Goal: Check status: Check status

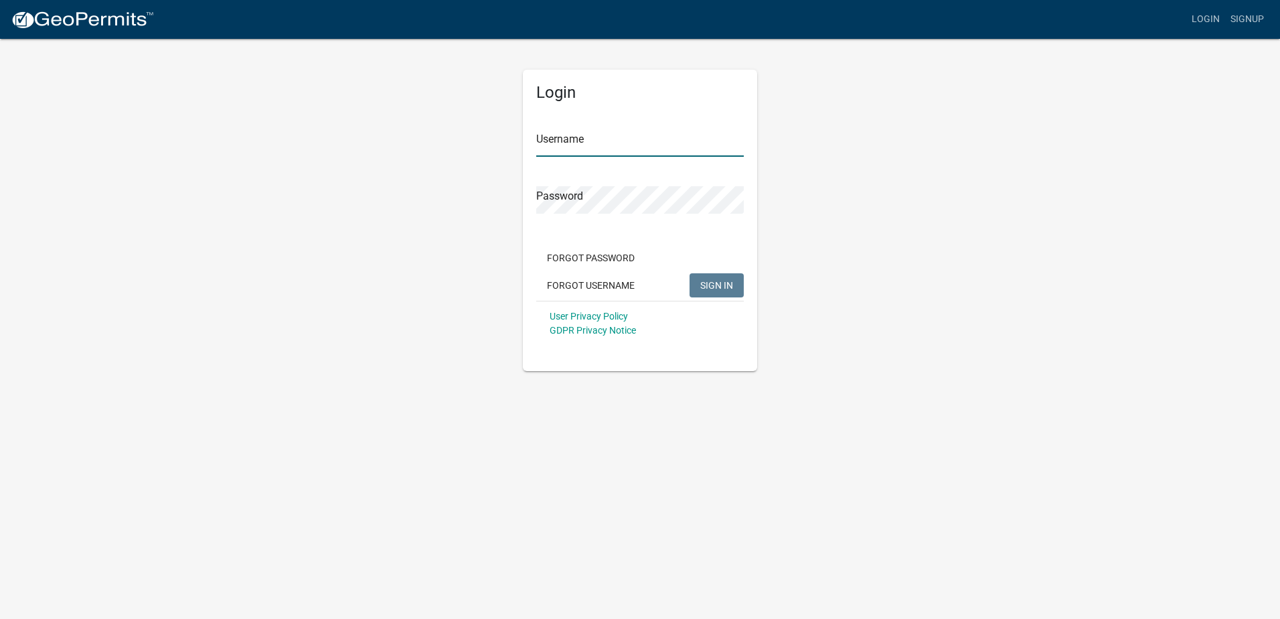
type input "nnovy"
click at [720, 287] on span "SIGN IN" at bounding box center [716, 284] width 33 height 11
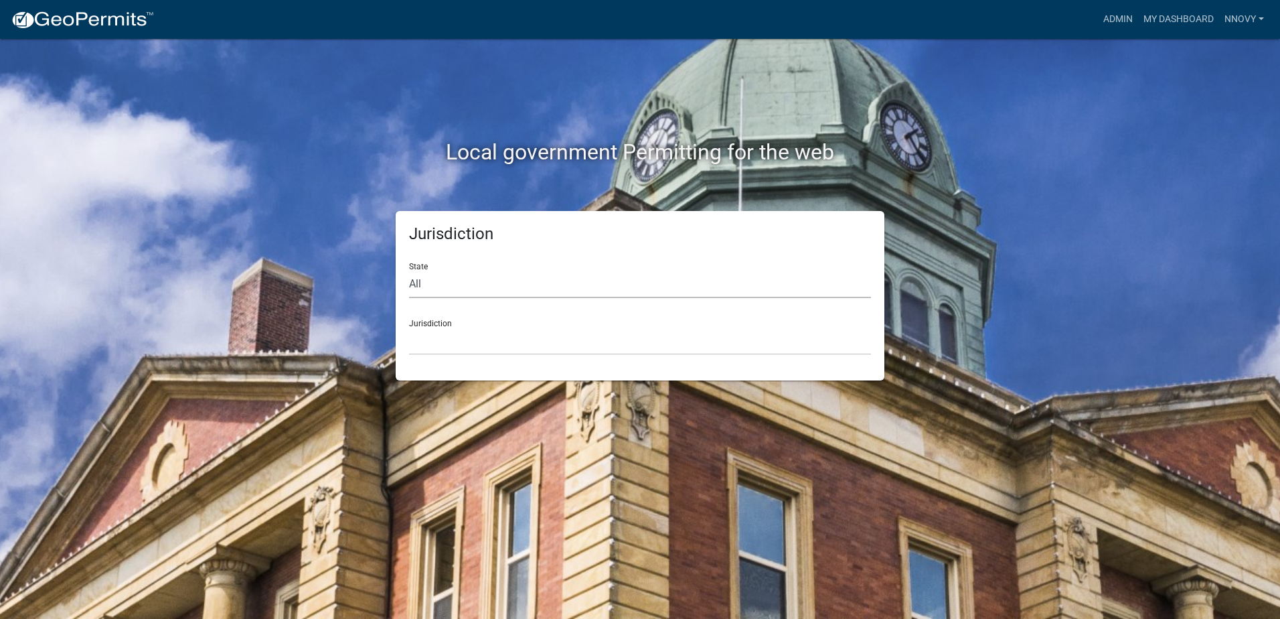
click at [433, 283] on select "All [US_STATE] [US_STATE] [US_STATE] [US_STATE] [US_STATE] [US_STATE] [US_STATE…" at bounding box center [640, 284] width 462 height 27
select select "[US_STATE]"
click at [409, 271] on select "All [US_STATE] [US_STATE] [US_STATE] [US_STATE] [US_STATE] [US_STATE] [US_STATE…" at bounding box center [640, 284] width 462 height 27
click at [1166, 19] on link "My Dashboard" at bounding box center [1178, 19] width 81 height 25
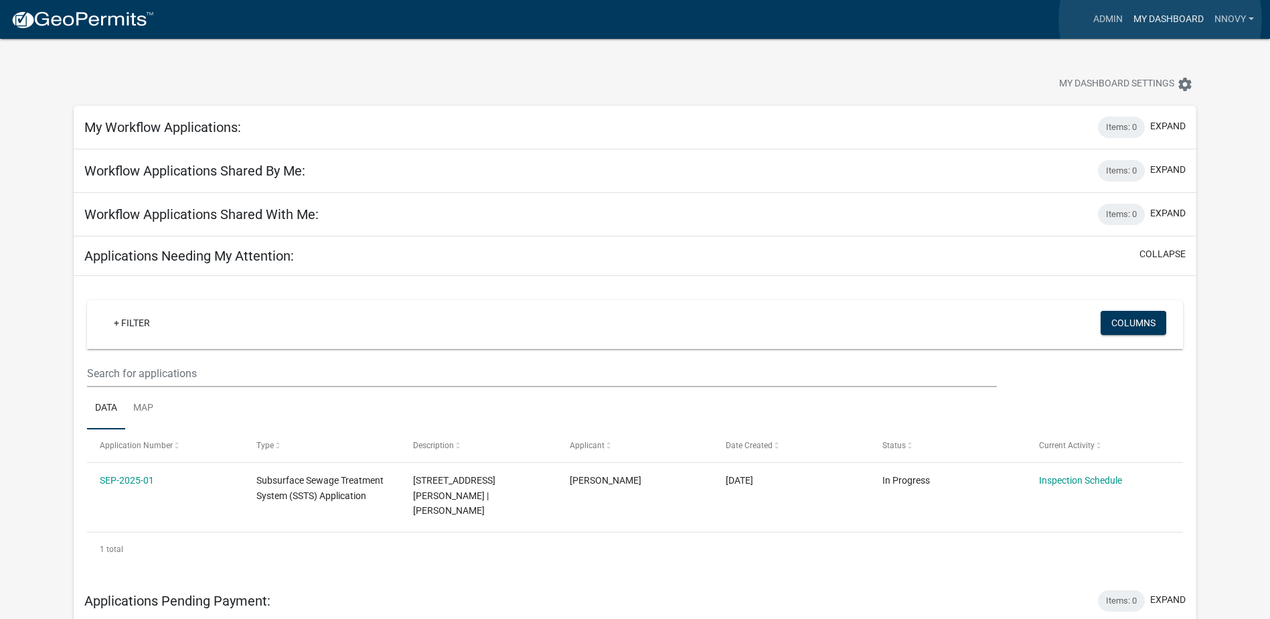
click at [1161, 19] on link "My Dashboard" at bounding box center [1168, 19] width 81 height 25
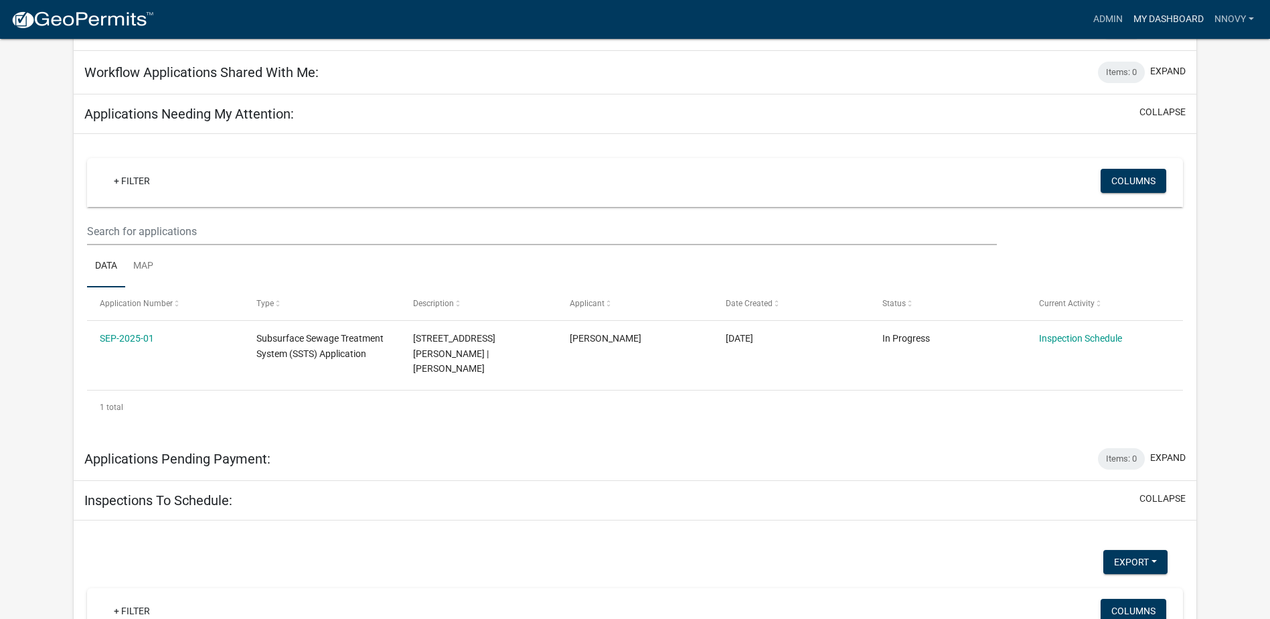
scroll to position [134, 0]
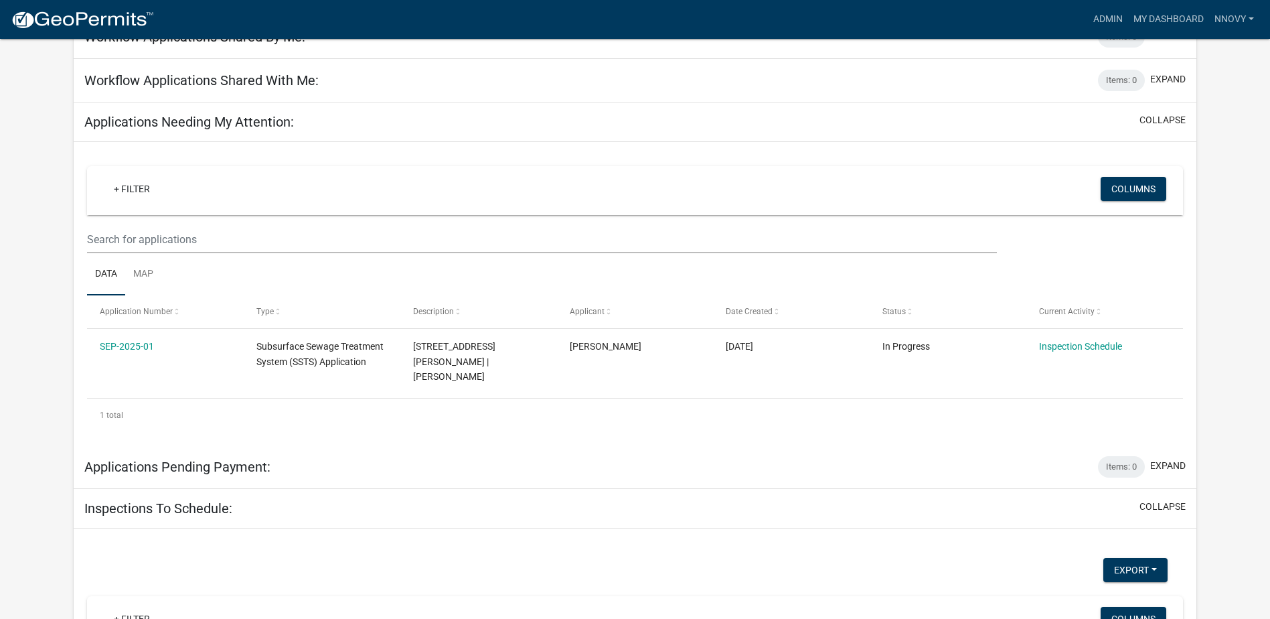
click at [247, 108] on div "Applications Needing My Attention: collapse" at bounding box center [635, 122] width 1123 height 40
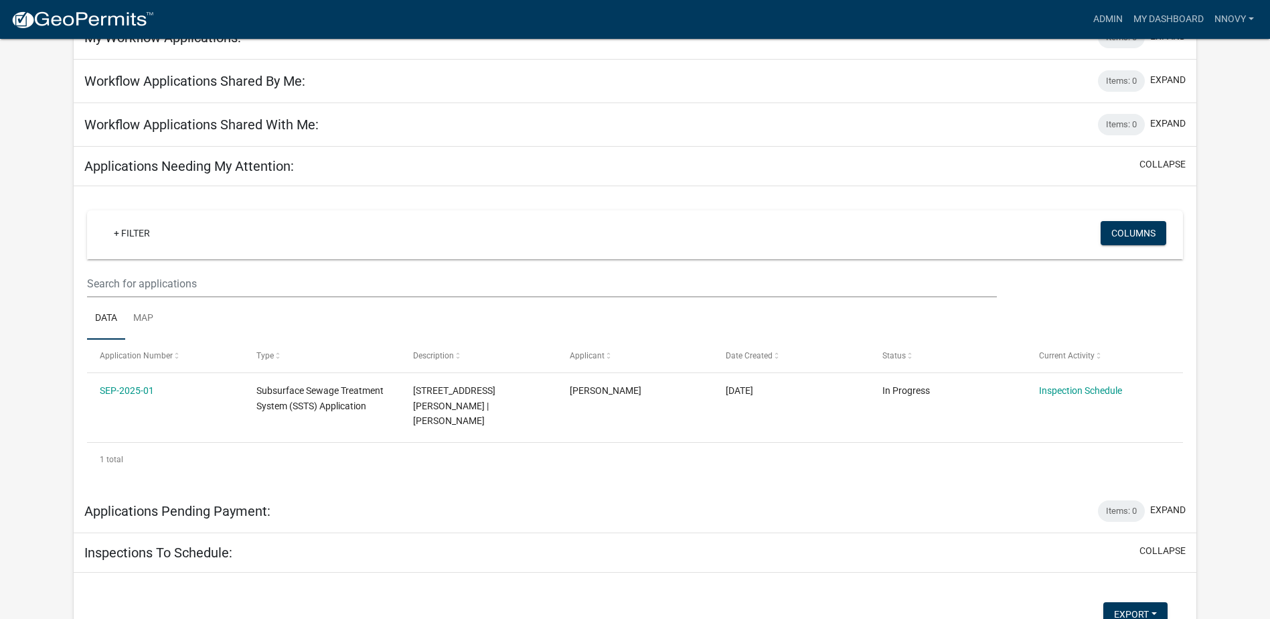
scroll to position [0, 0]
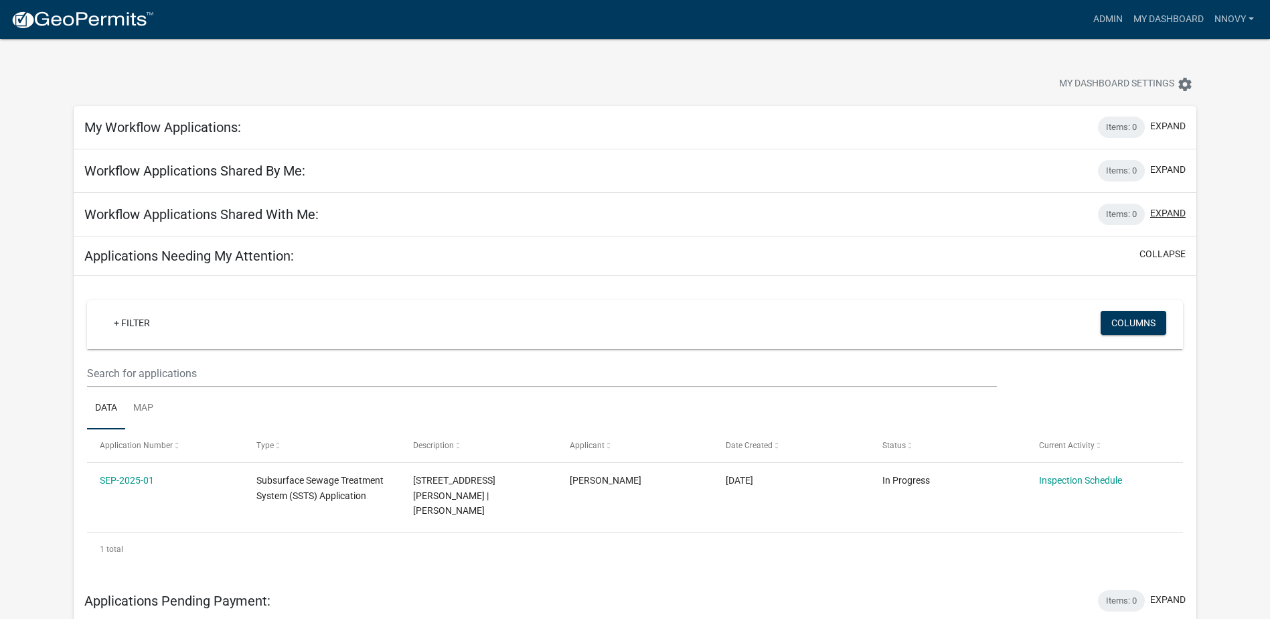
click at [1170, 207] on button "expand" at bounding box center [1168, 213] width 35 height 14
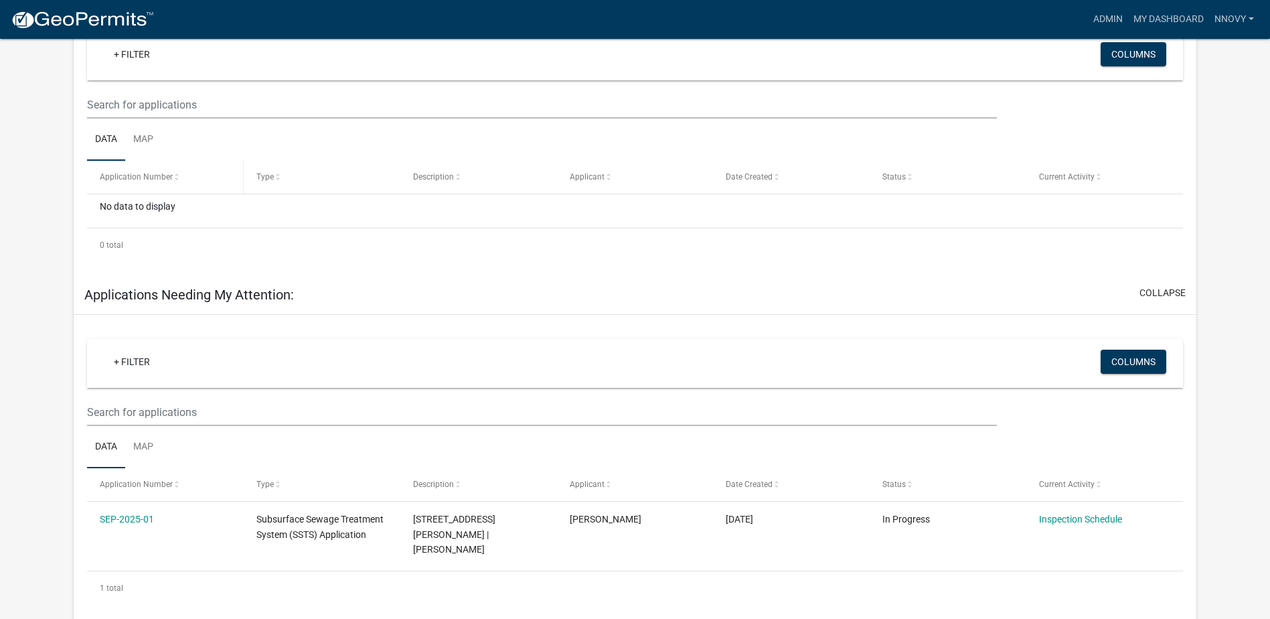
scroll to position [402, 0]
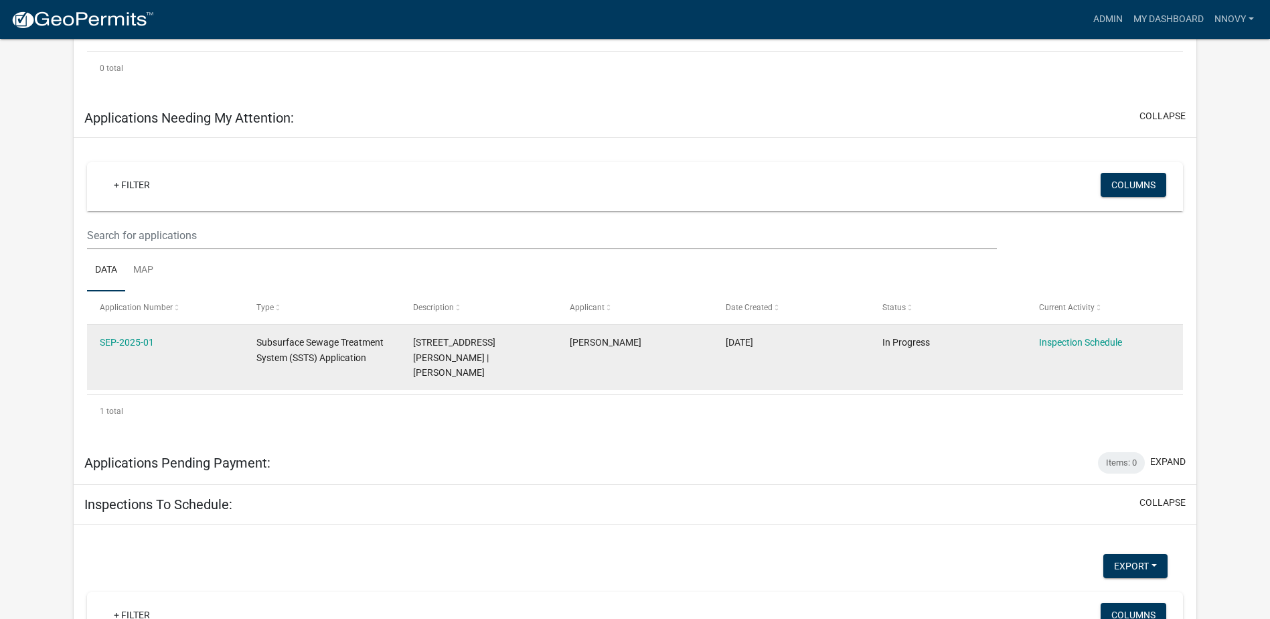
click at [131, 333] on datatable-body-cell "SEP-2025-01" at bounding box center [165, 357] width 157 height 65
click at [130, 337] on link "SEP-2025-01" at bounding box center [127, 342] width 54 height 11
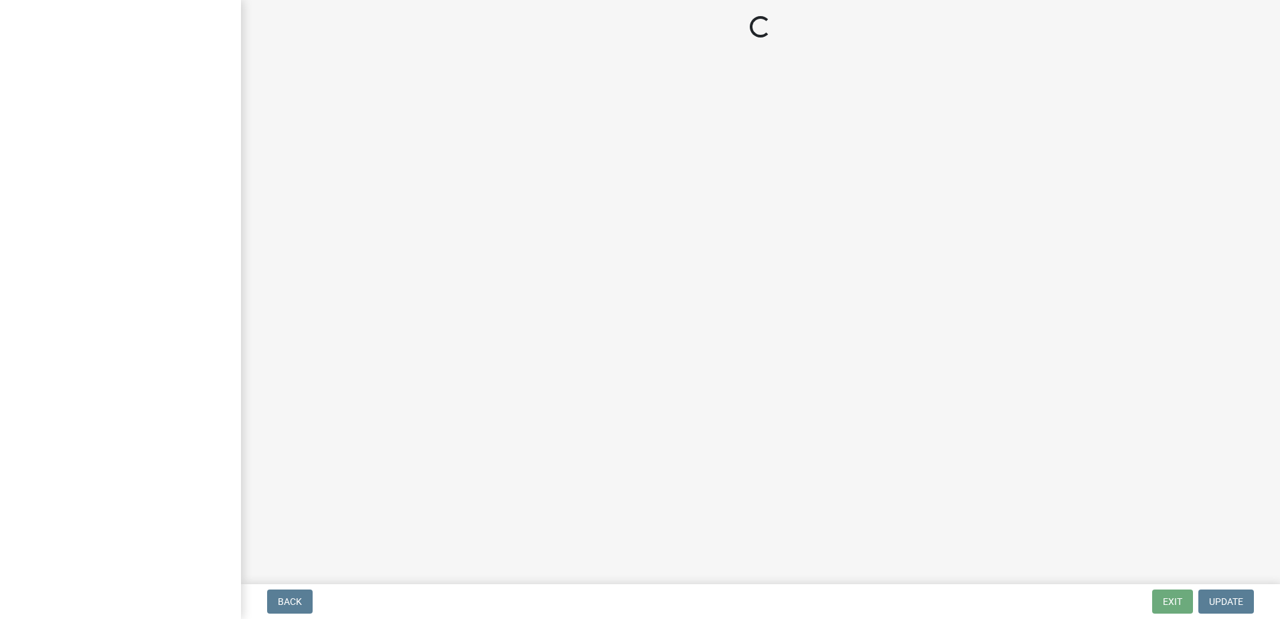
select select "52726796-9502-45e3-8609-656188126389"
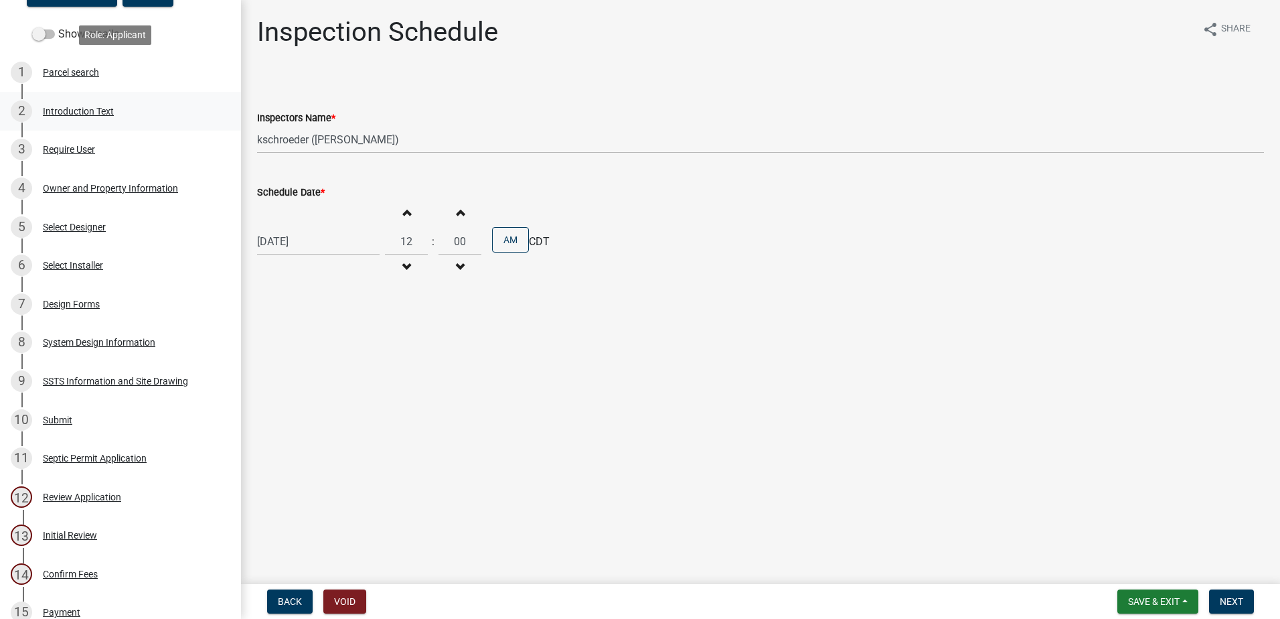
scroll to position [268, 0]
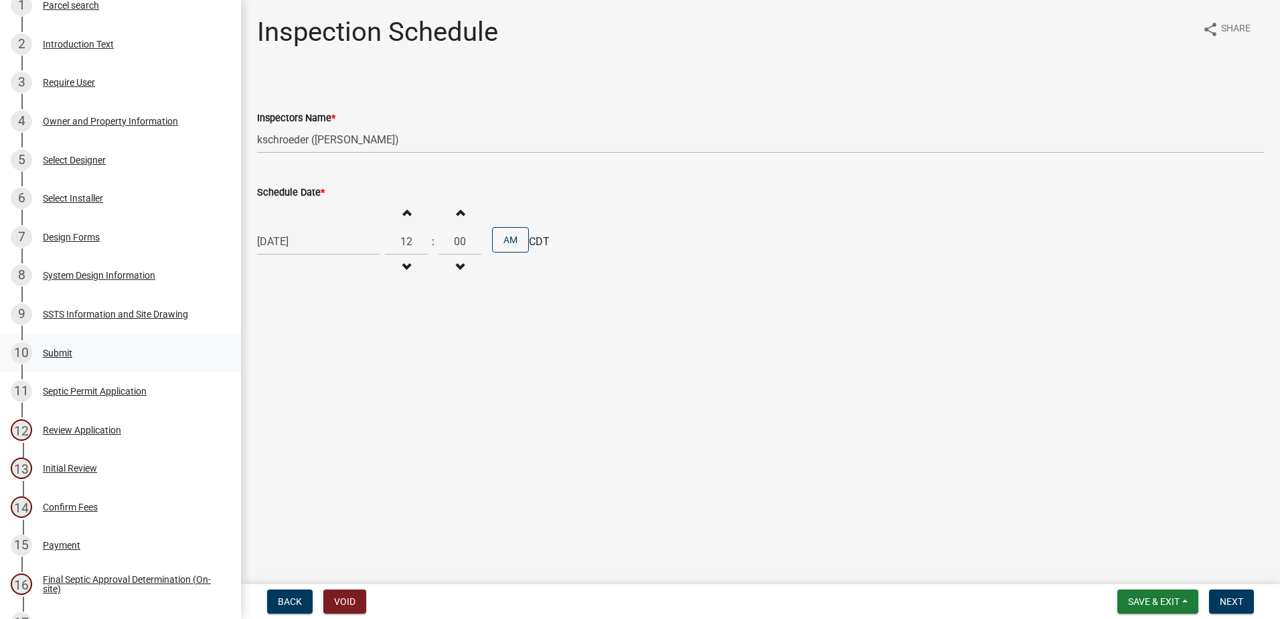
click at [62, 352] on div "Submit" at bounding box center [57, 352] width 29 height 9
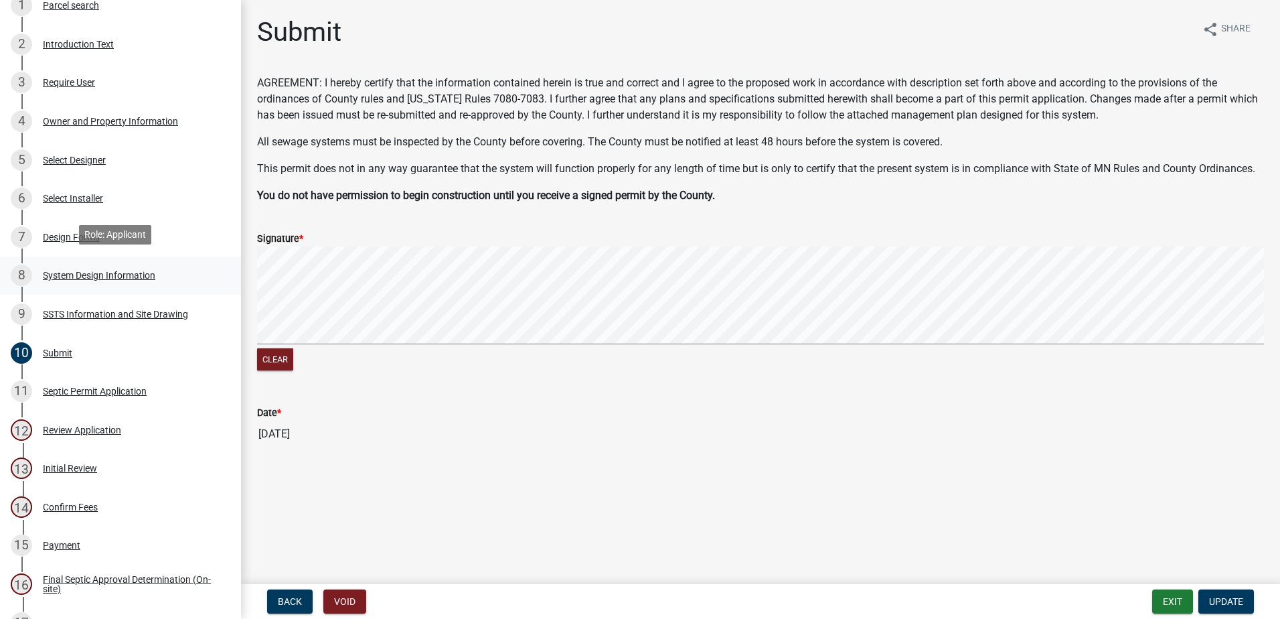
click at [86, 265] on div "8 System Design Information" at bounding box center [115, 275] width 209 height 21
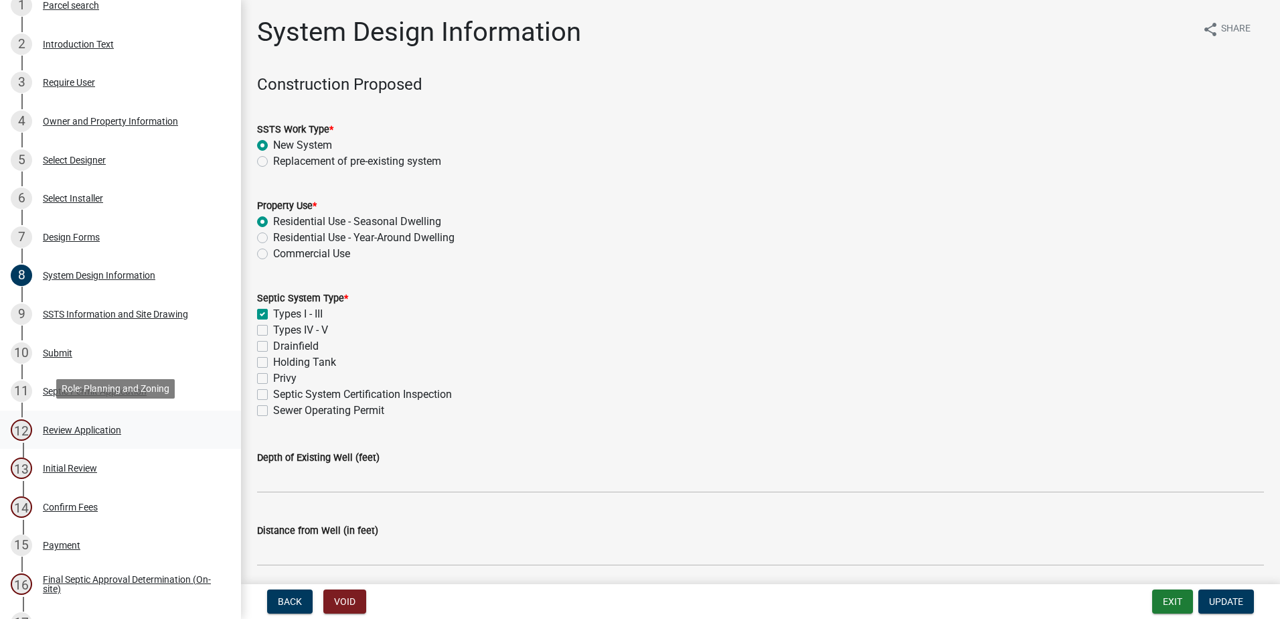
click at [57, 419] on div "12 Review Application" at bounding box center [115, 429] width 209 height 21
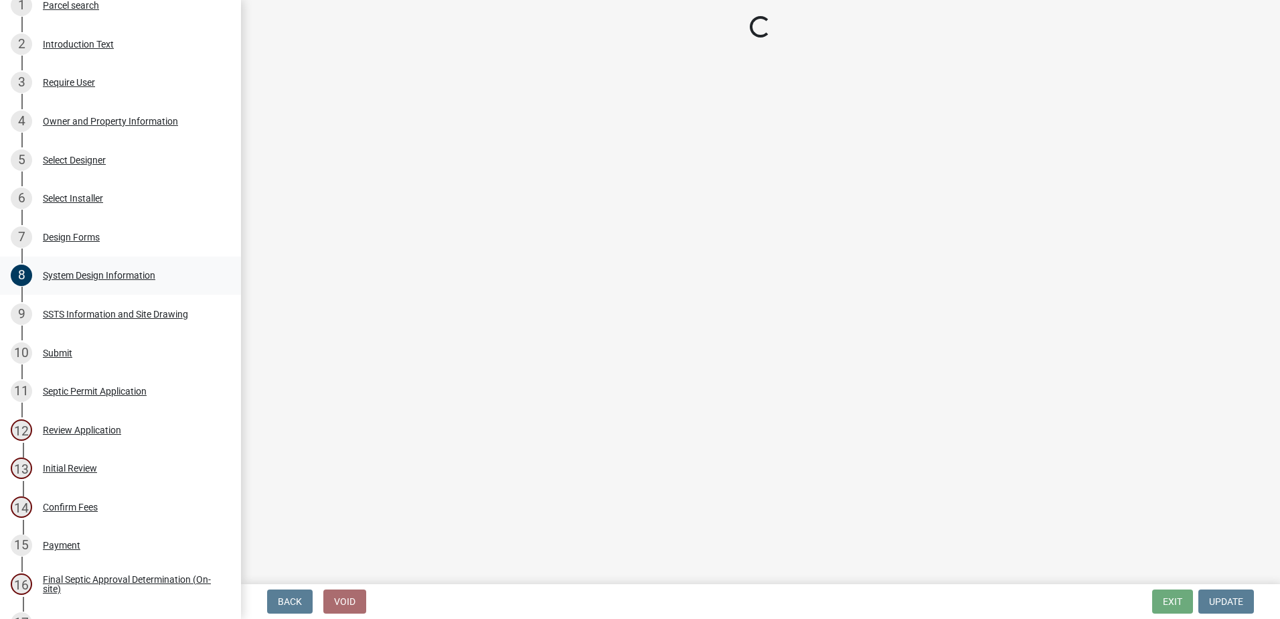
click at [81, 271] on div "System Design Information" at bounding box center [99, 275] width 113 height 9
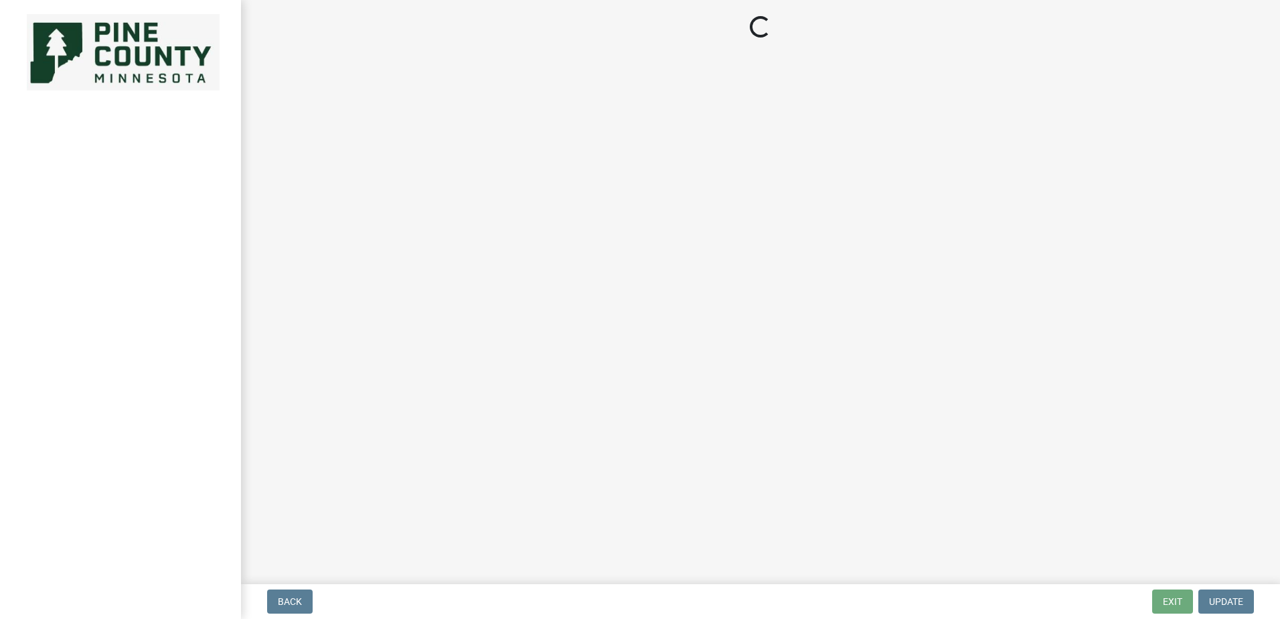
select select "52726796-9502-45e3-8609-656188126389"
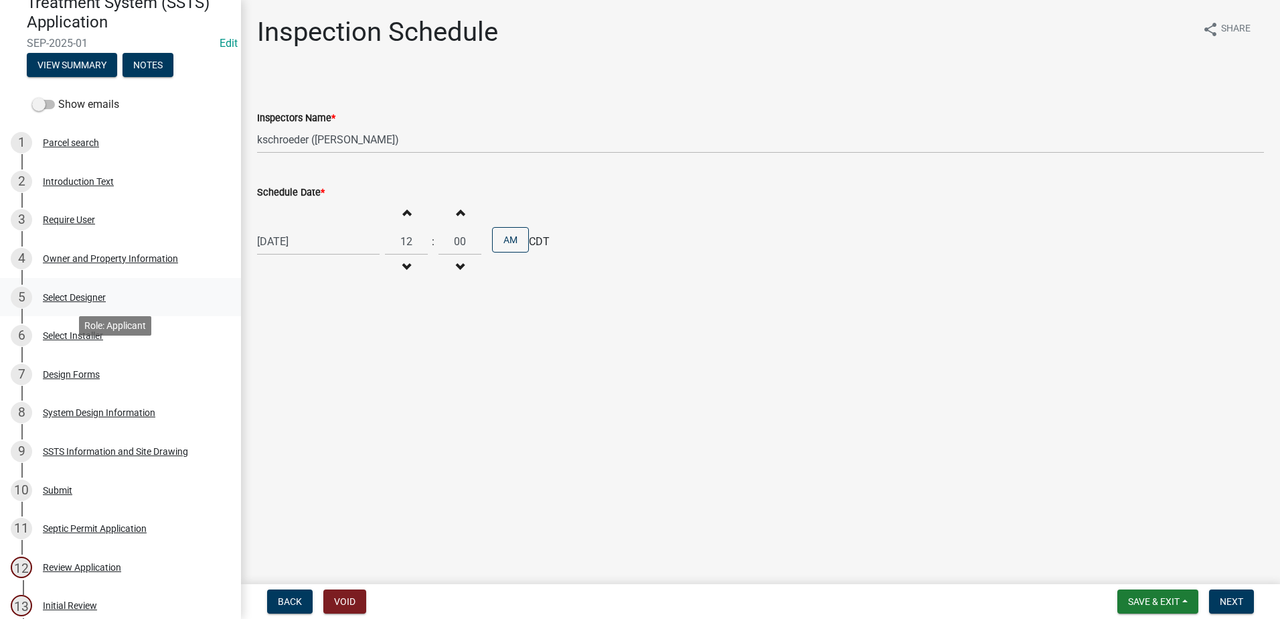
scroll to position [134, 0]
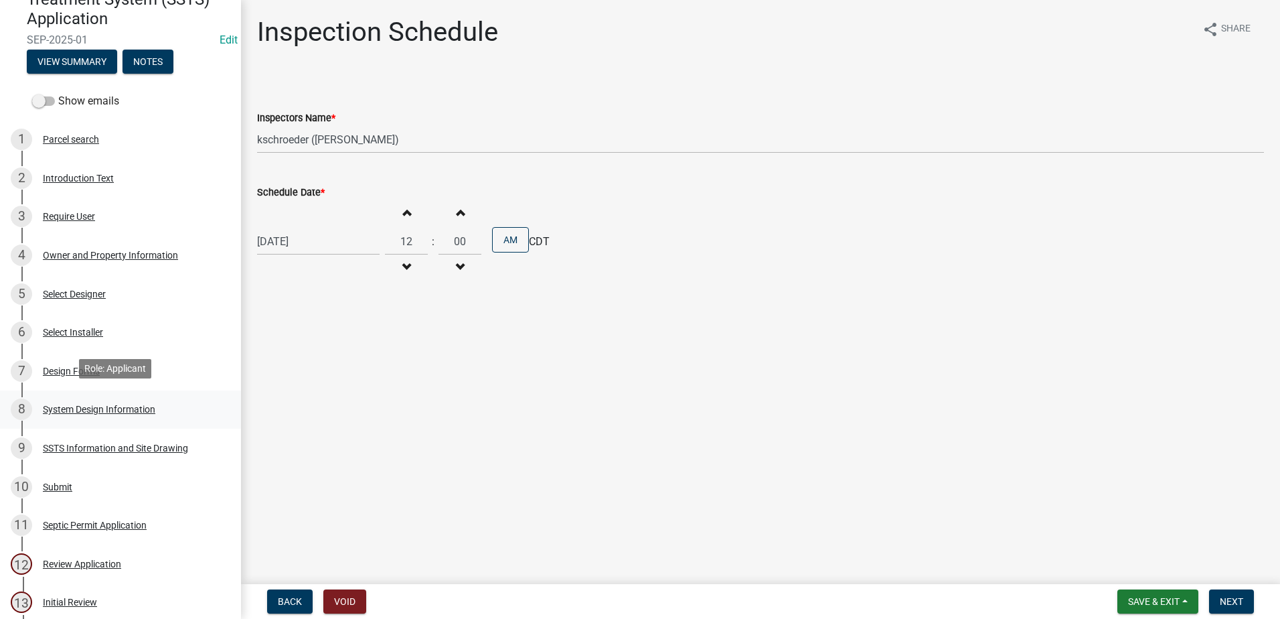
click at [78, 398] on div "8 System Design Information" at bounding box center [115, 408] width 209 height 21
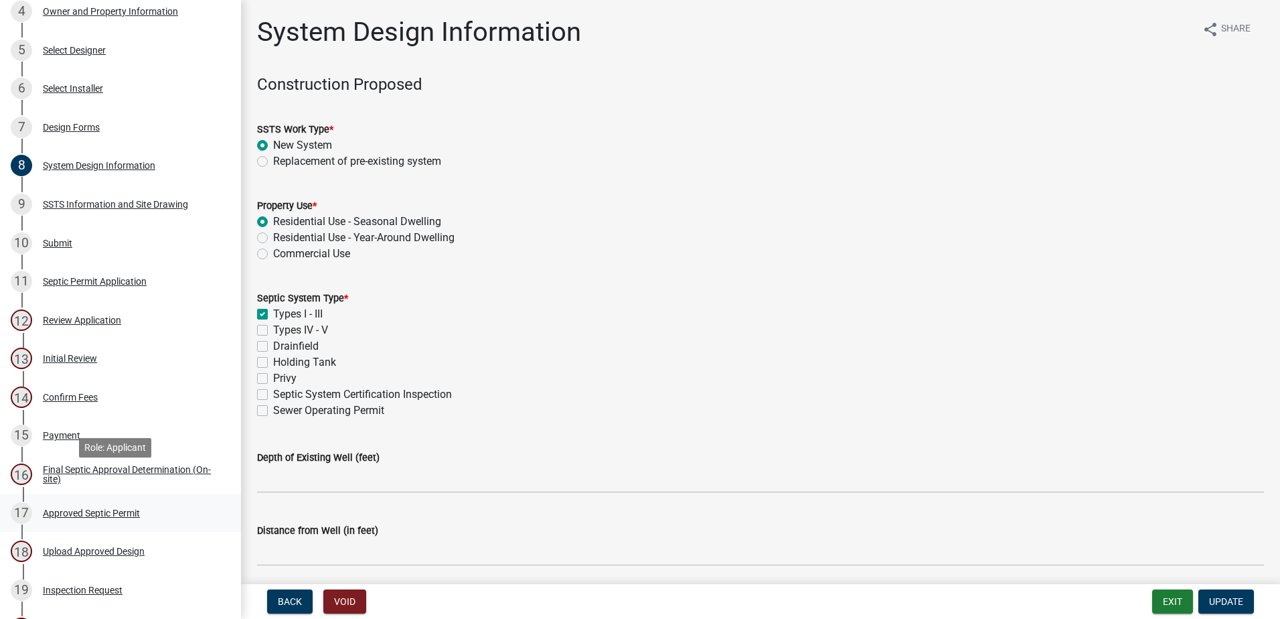
scroll to position [402, 0]
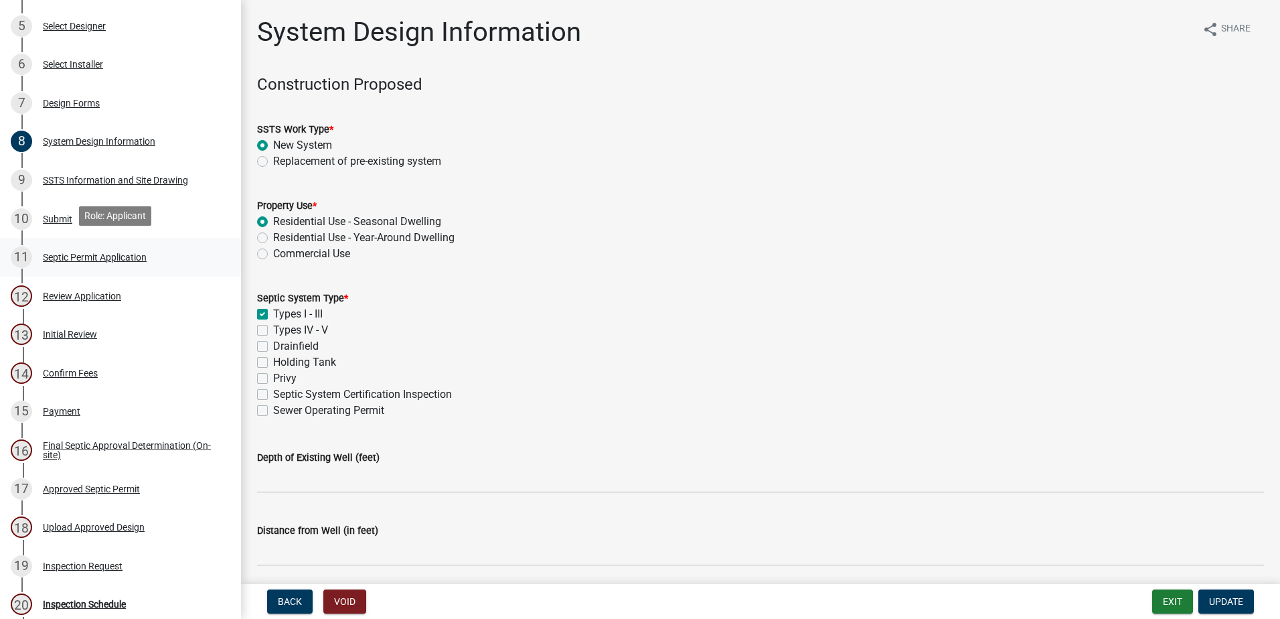
click at [106, 246] on div "11 Septic Permit Application" at bounding box center [115, 256] width 209 height 21
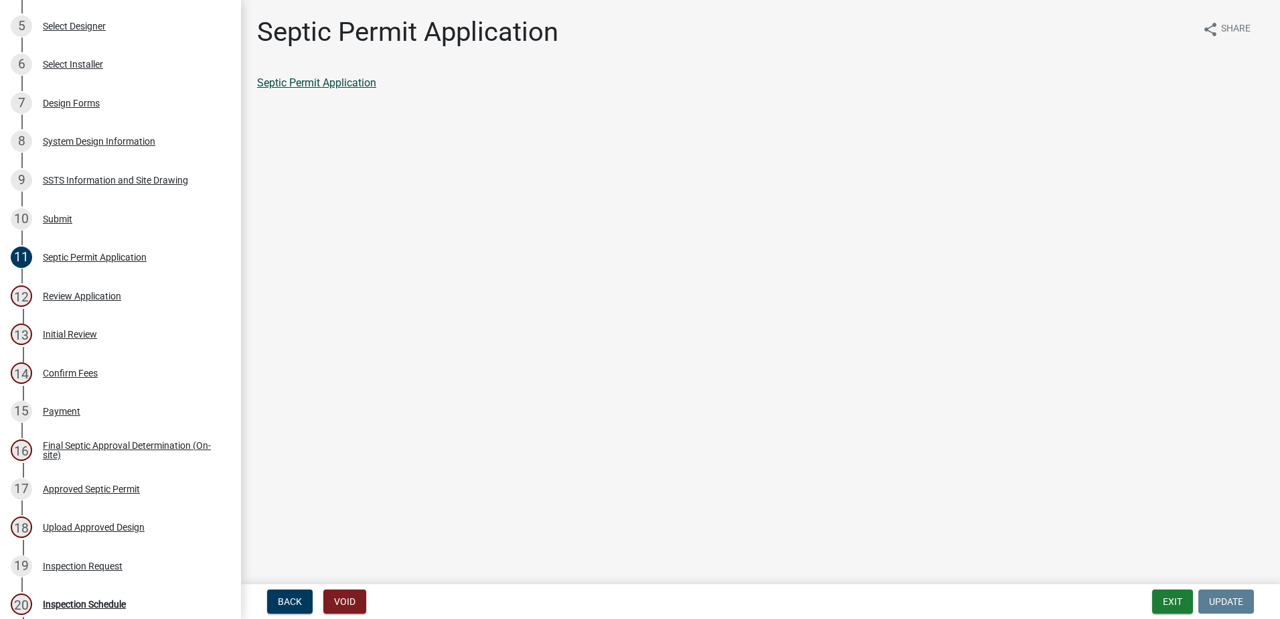
click at [350, 88] on link "Septic Permit Application" at bounding box center [316, 82] width 119 height 13
click at [66, 294] on div "Review Application" at bounding box center [82, 295] width 78 height 9
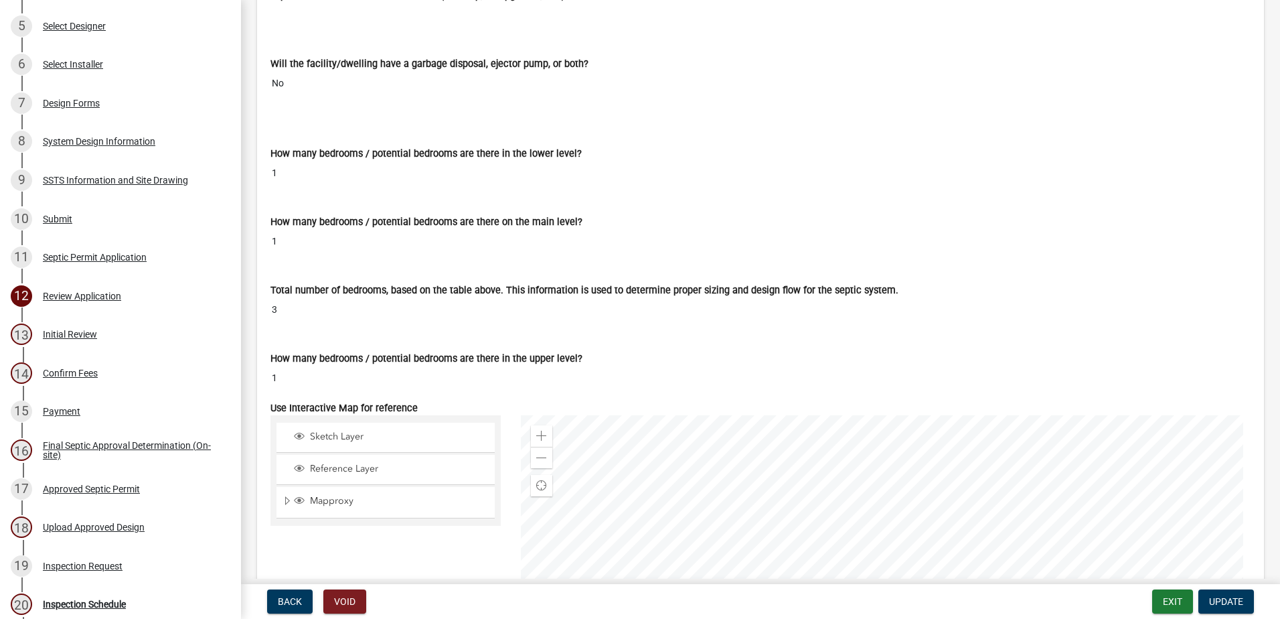
scroll to position [5455, 0]
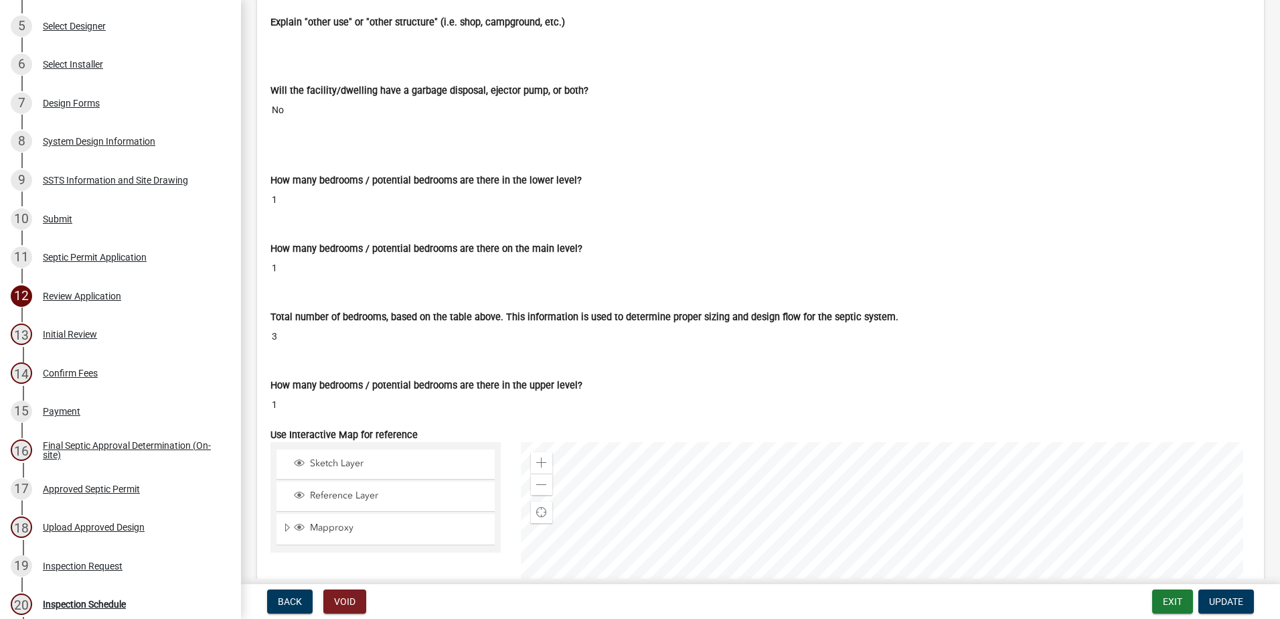
click at [273, 265] on input "1" at bounding box center [761, 268] width 980 height 25
click at [284, 266] on input "1" at bounding box center [761, 268] width 980 height 25
click at [296, 198] on input "1" at bounding box center [761, 200] width 980 height 25
click at [295, 198] on input "1" at bounding box center [761, 200] width 980 height 25
click at [777, 230] on div "How many bedrooms / potential bedrooms are there on the main level? 1" at bounding box center [761, 252] width 980 height 58
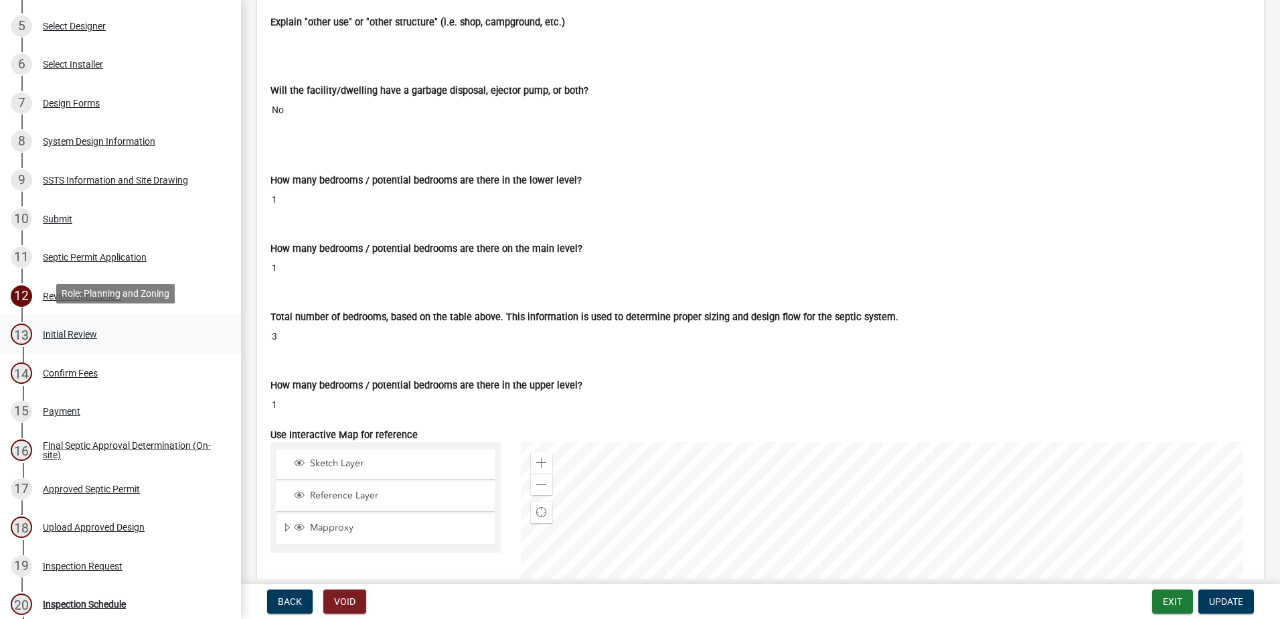
click at [68, 329] on div "Initial Review" at bounding box center [70, 333] width 54 height 9
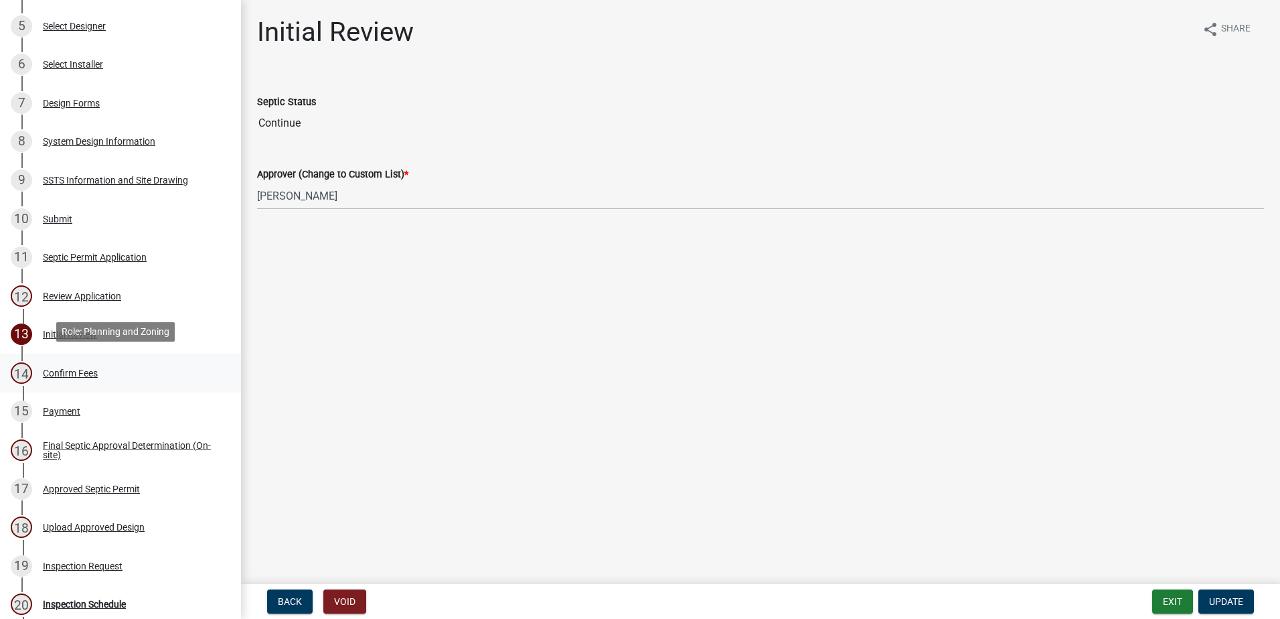
click at [71, 368] on div "Confirm Fees" at bounding box center [70, 372] width 55 height 9
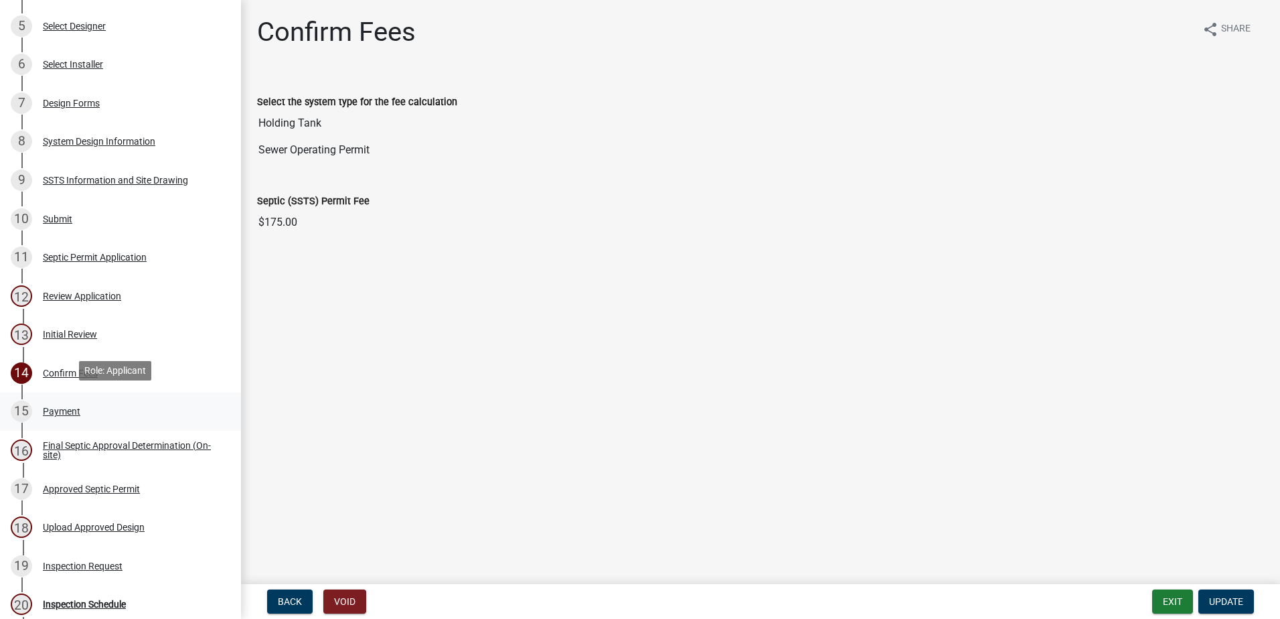
click at [62, 409] on div "Payment" at bounding box center [62, 410] width 38 height 9
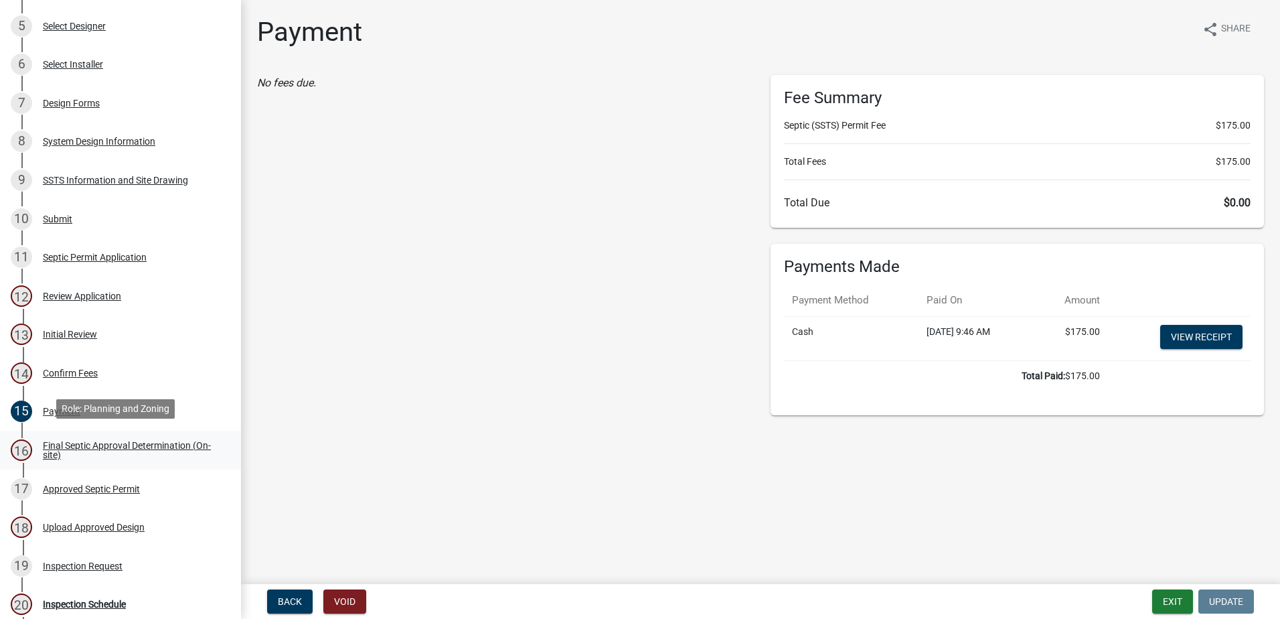
click at [71, 441] on div "Final Septic Approval Determination (On-site)" at bounding box center [131, 450] width 177 height 19
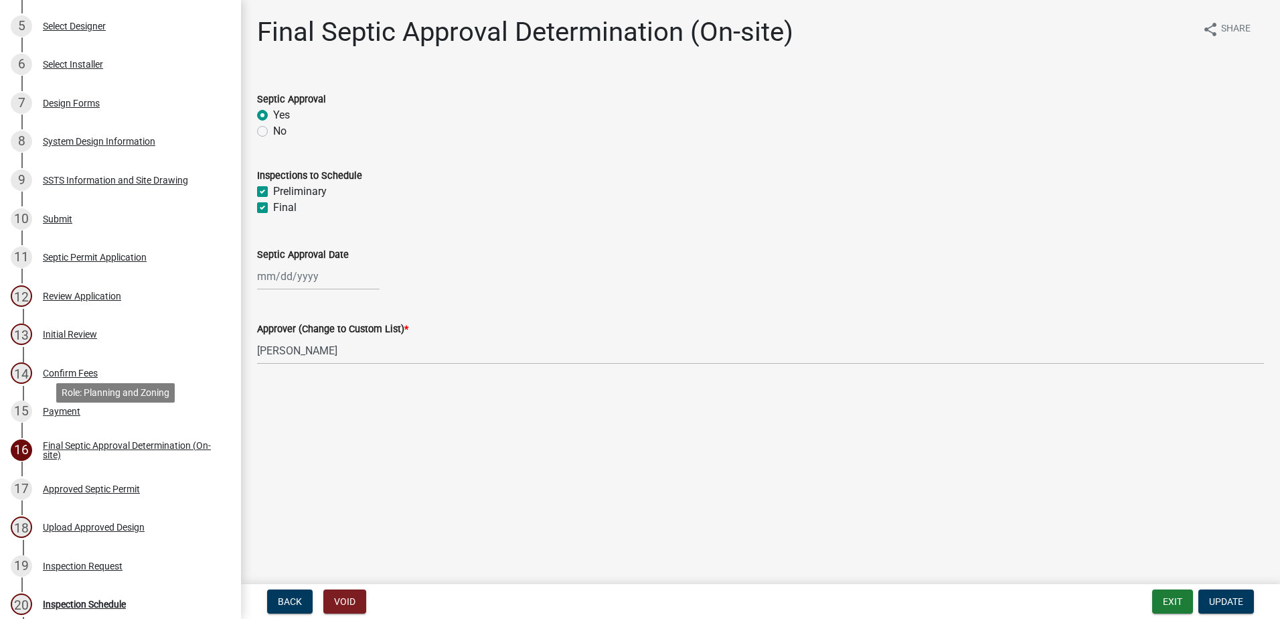
scroll to position [469, 0]
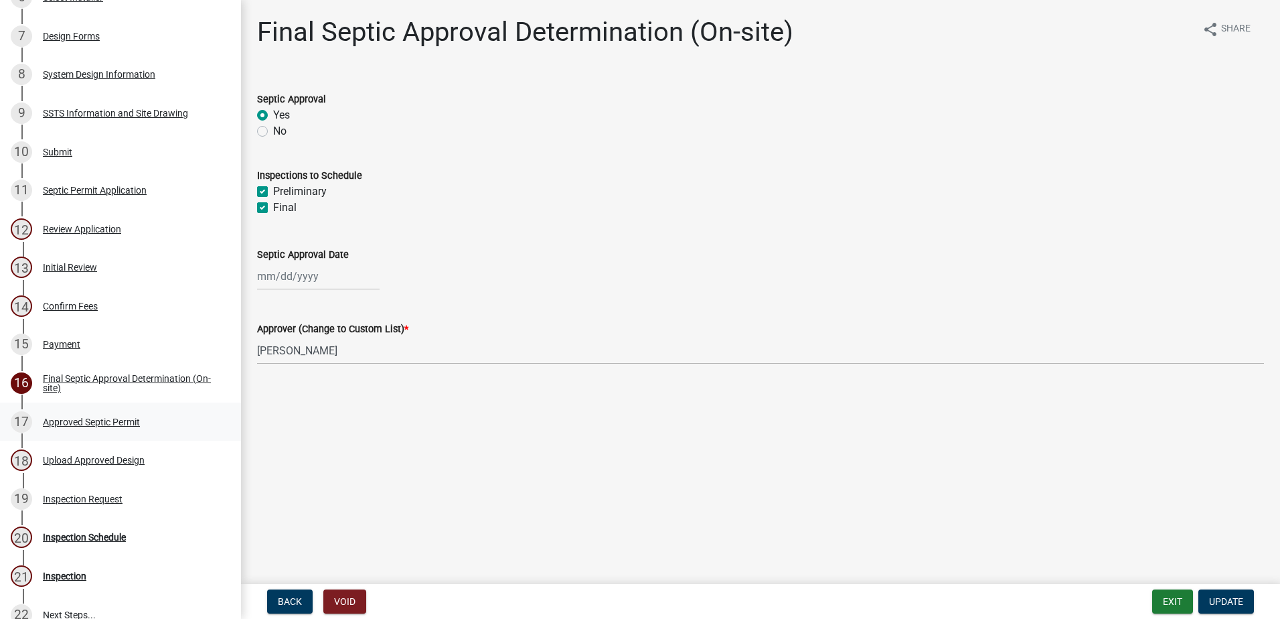
click at [123, 423] on div "Approved Septic Permit" at bounding box center [91, 421] width 97 height 9
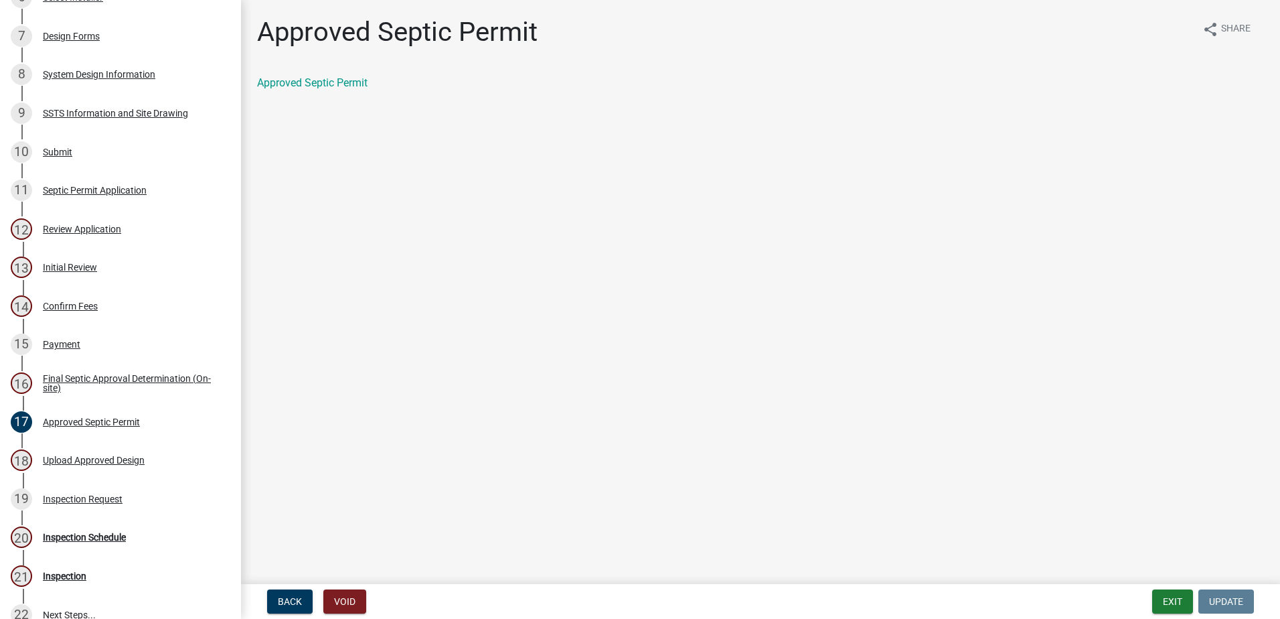
click at [325, 89] on div "Approved Septic Permit" at bounding box center [760, 83] width 1007 height 16
click at [332, 86] on link "Approved Septic Permit" at bounding box center [312, 82] width 110 height 13
click at [102, 460] on div "Upload Approved Design" at bounding box center [94, 459] width 102 height 9
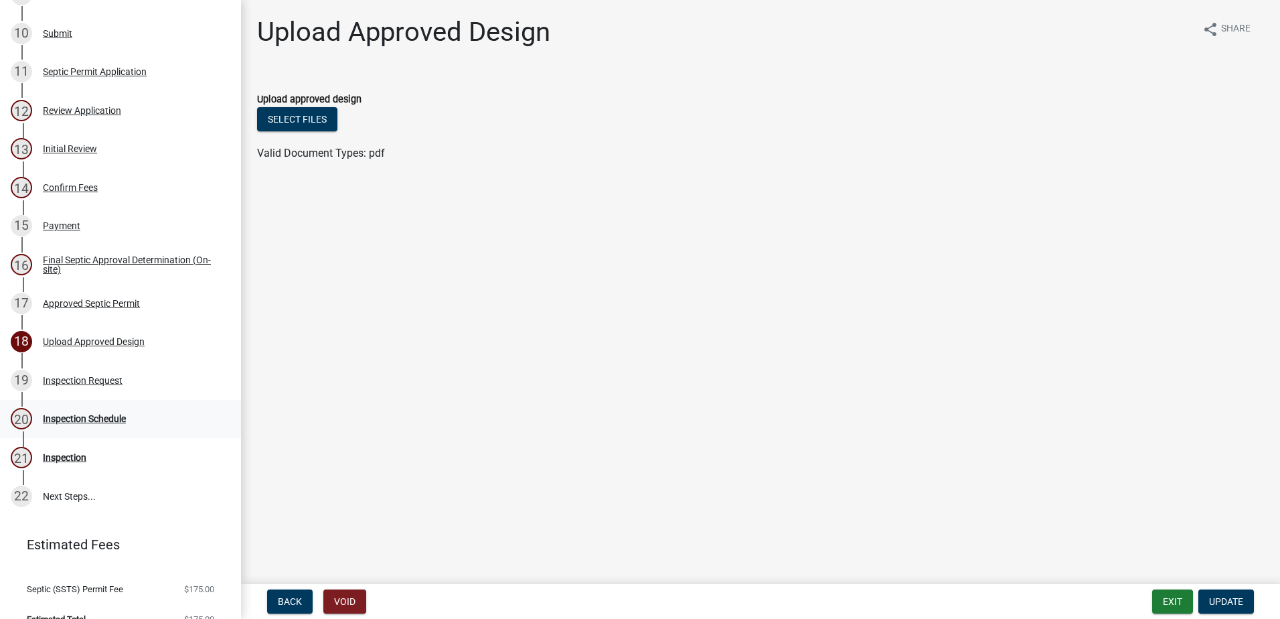
scroll to position [603, 0]
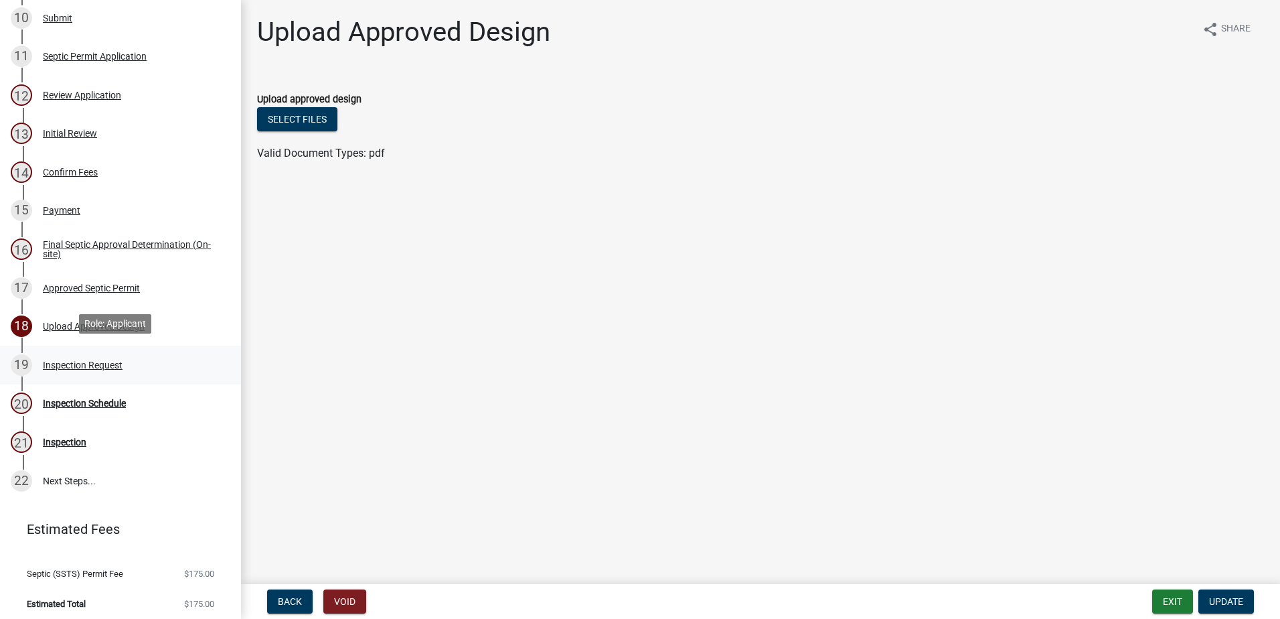
click at [80, 360] on div "Inspection Request" at bounding box center [83, 364] width 80 height 9
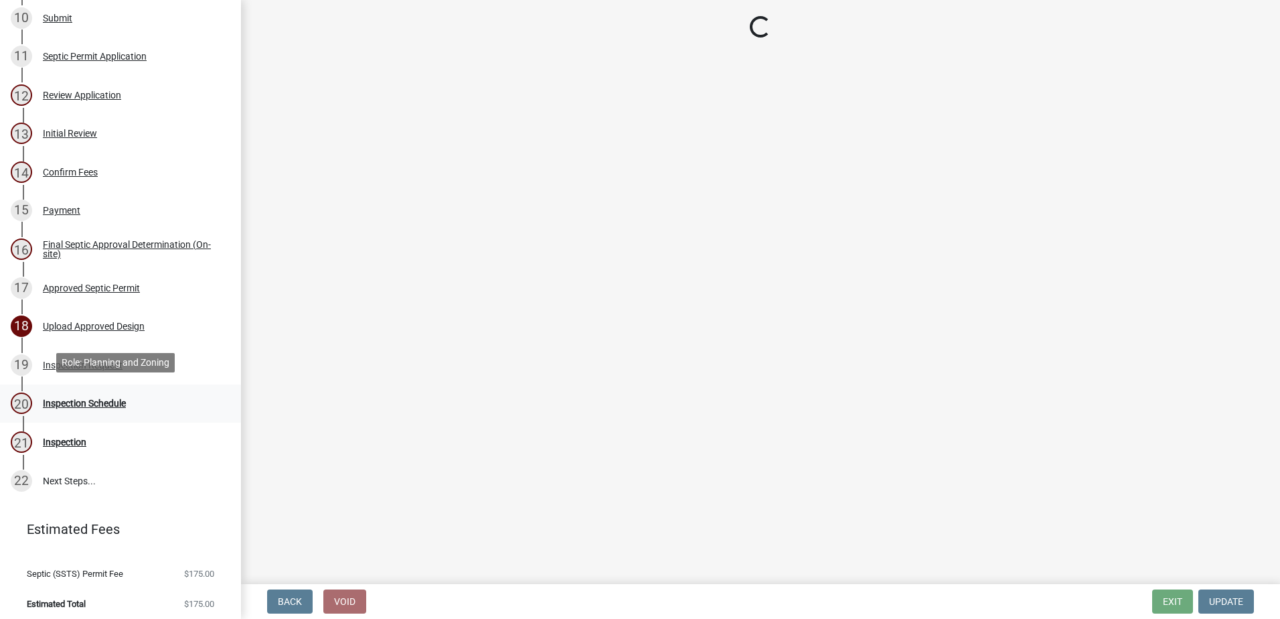
click at [92, 393] on div "20 Inspection Schedule" at bounding box center [115, 402] width 209 height 21
select select "a4f24f20-6fcc-49f5-bd73-ccd33ecb7792"
select select "9b919e92-bbb5-45ad-840e-dc16d6bb03da"
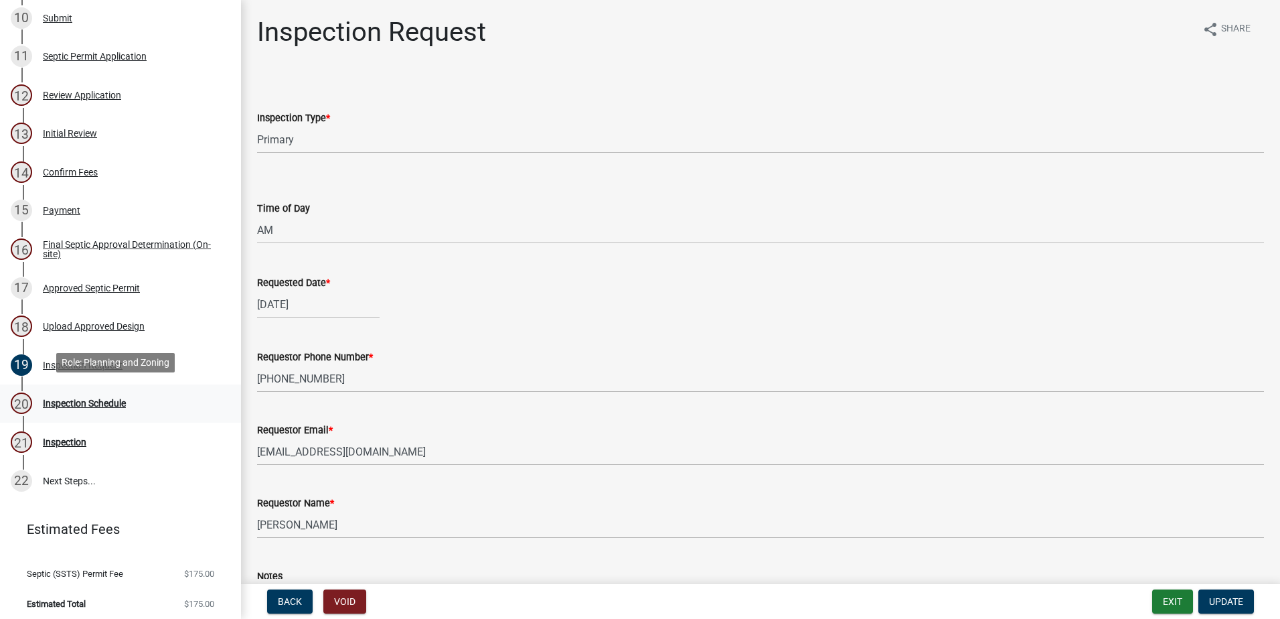
click at [100, 398] on div "Inspection Schedule" at bounding box center [84, 402] width 83 height 9
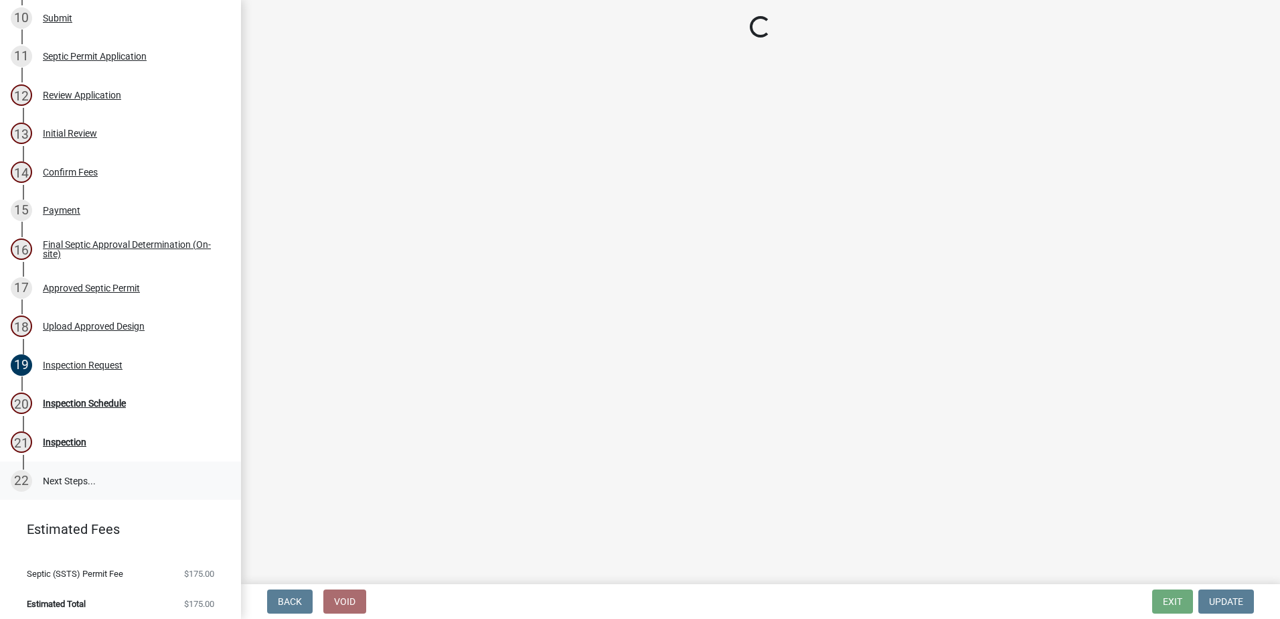
scroll to position [605, 0]
select select "52726796-9502-45e3-8609-656188126389"
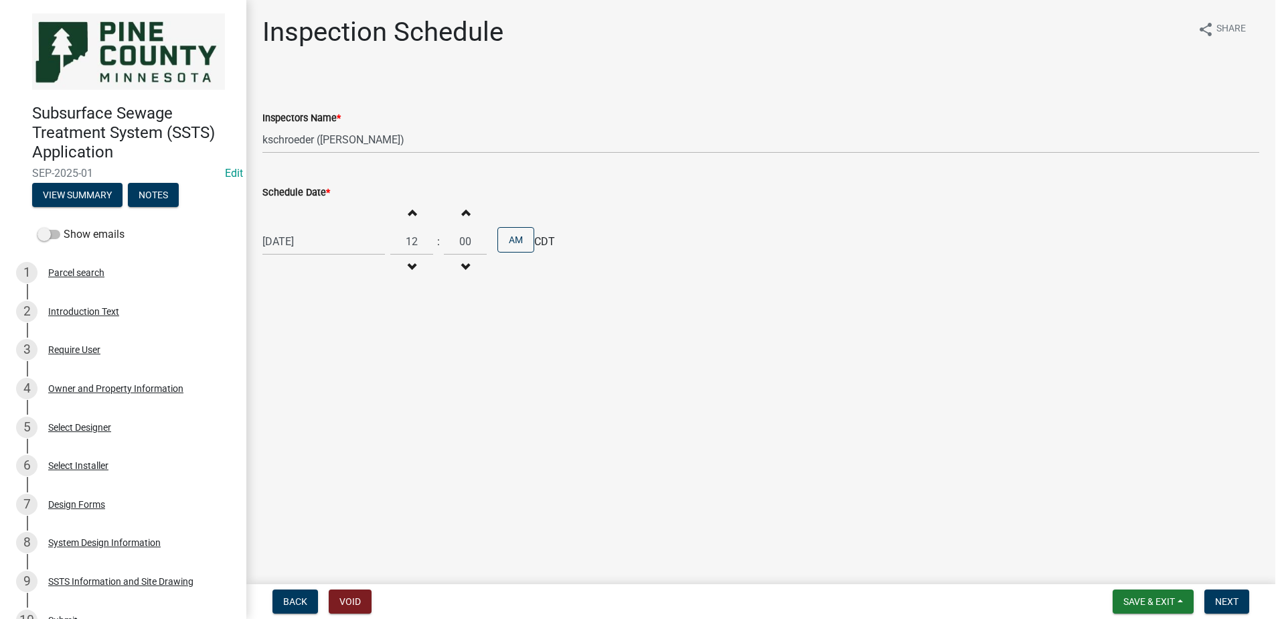
scroll to position [0, 0]
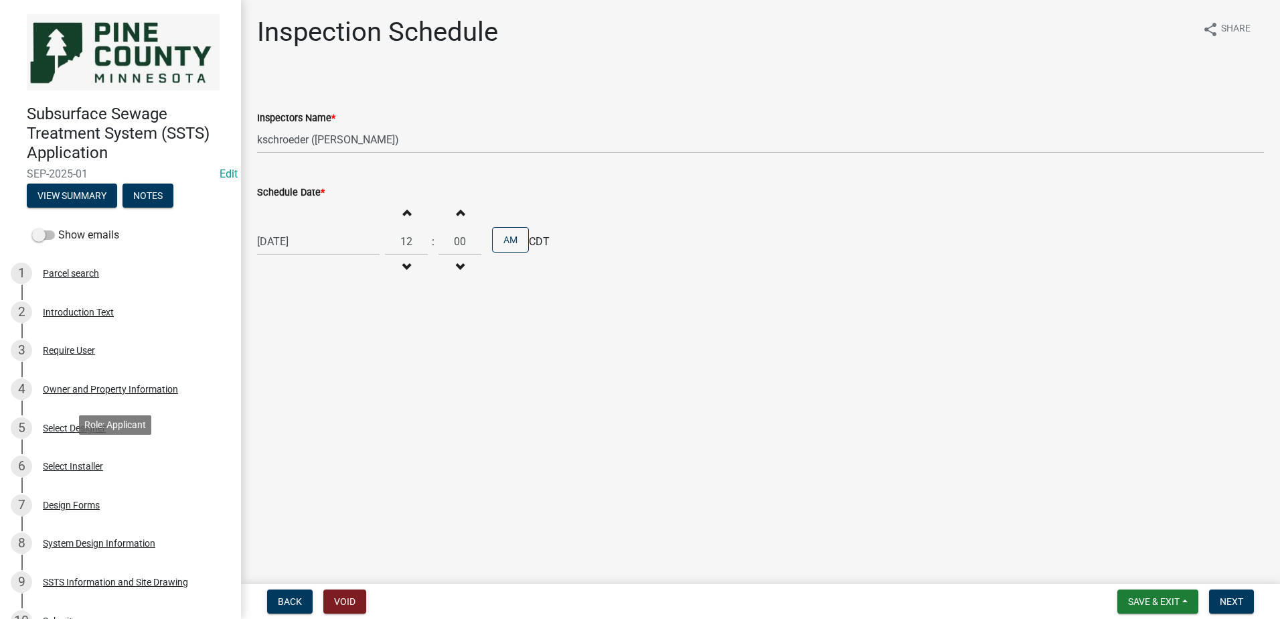
select select "52726796-9502-45e3-8609-656188126389"
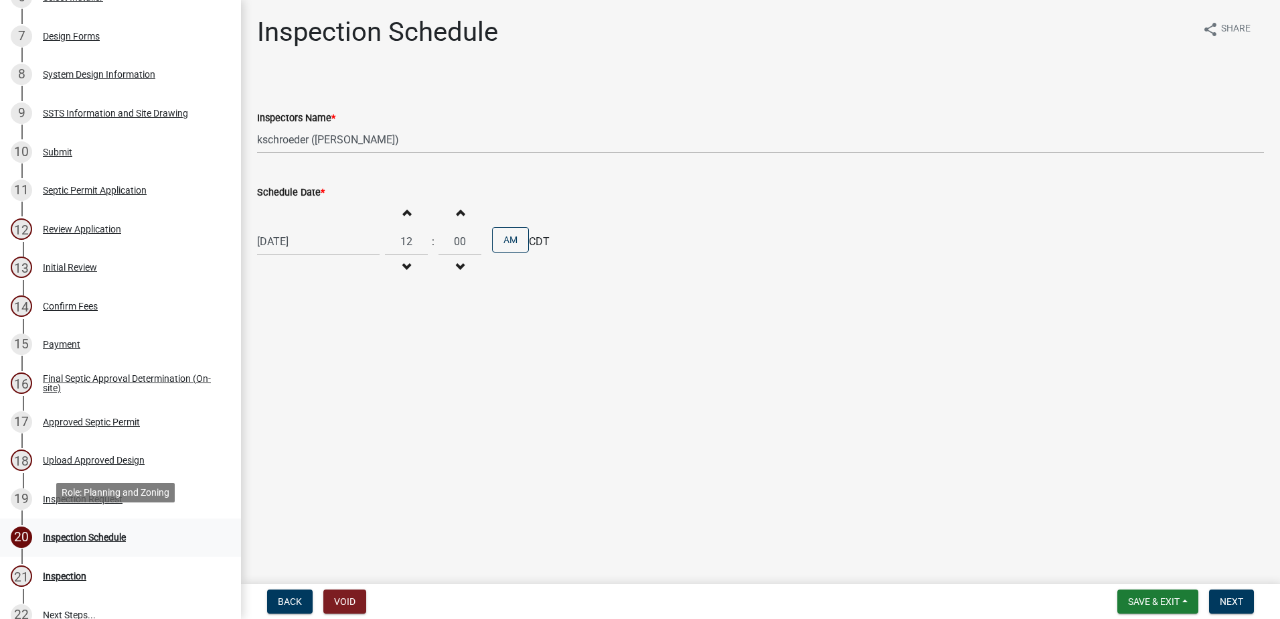
scroll to position [536, 0]
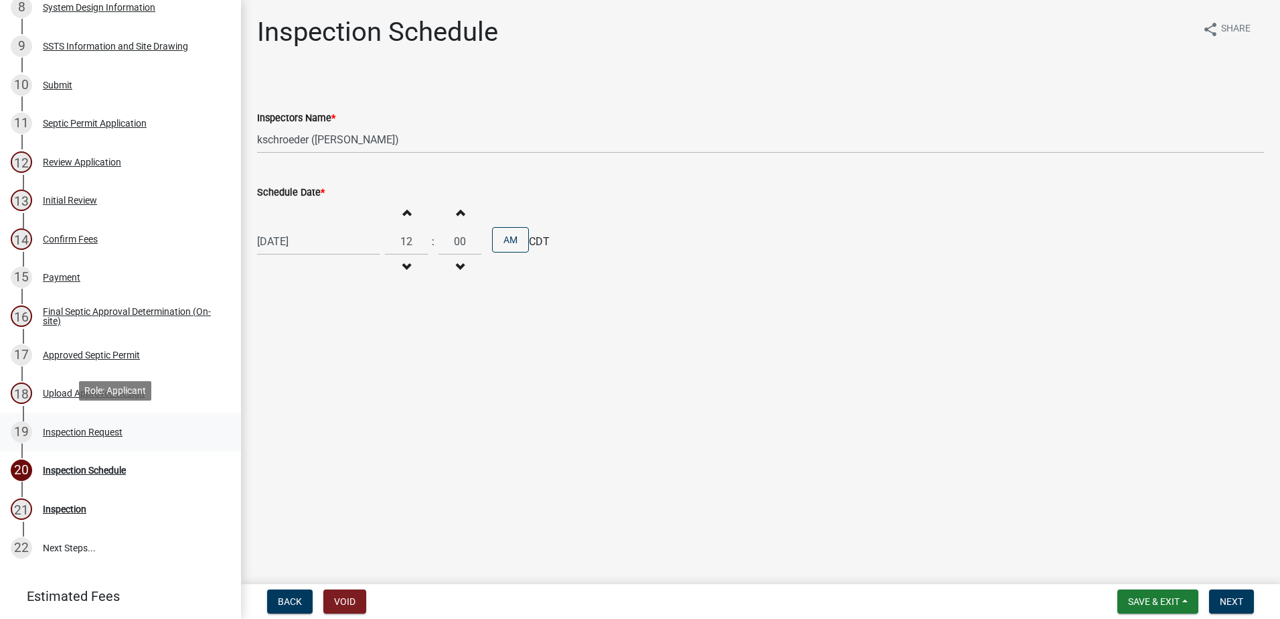
click at [70, 428] on div "Inspection Request" at bounding box center [83, 431] width 80 height 9
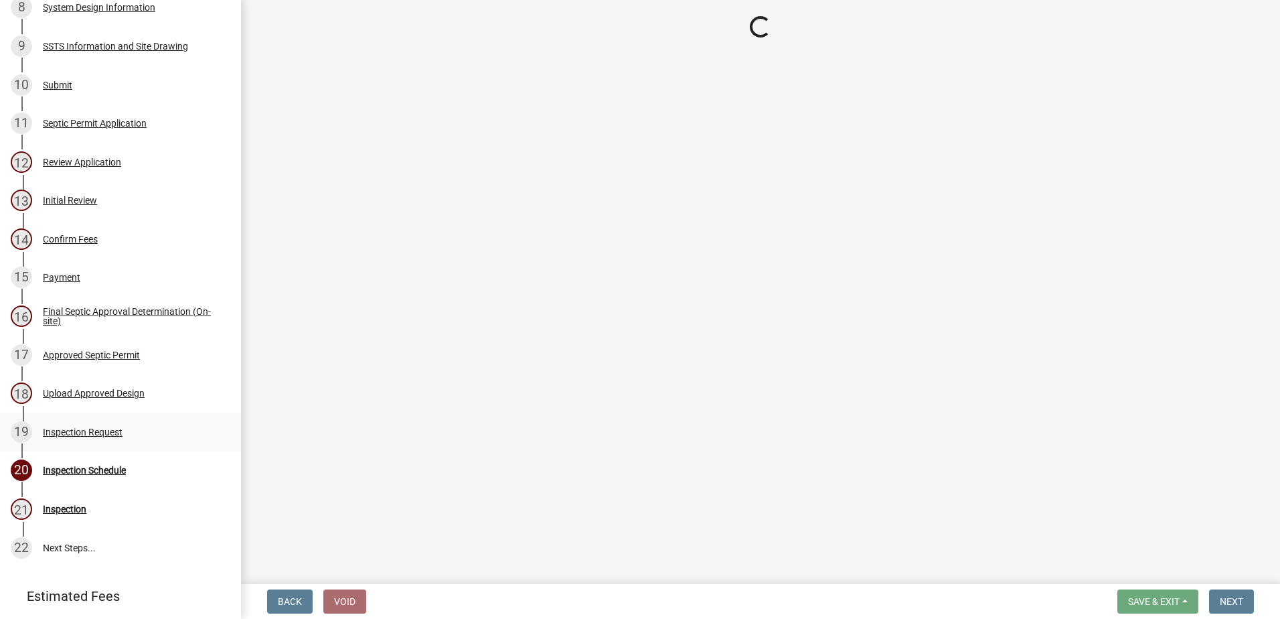
select select "a4f24f20-6fcc-49f5-bd73-ccd33ecb7792"
select select "9b919e92-bbb5-45ad-840e-dc16d6bb03da"
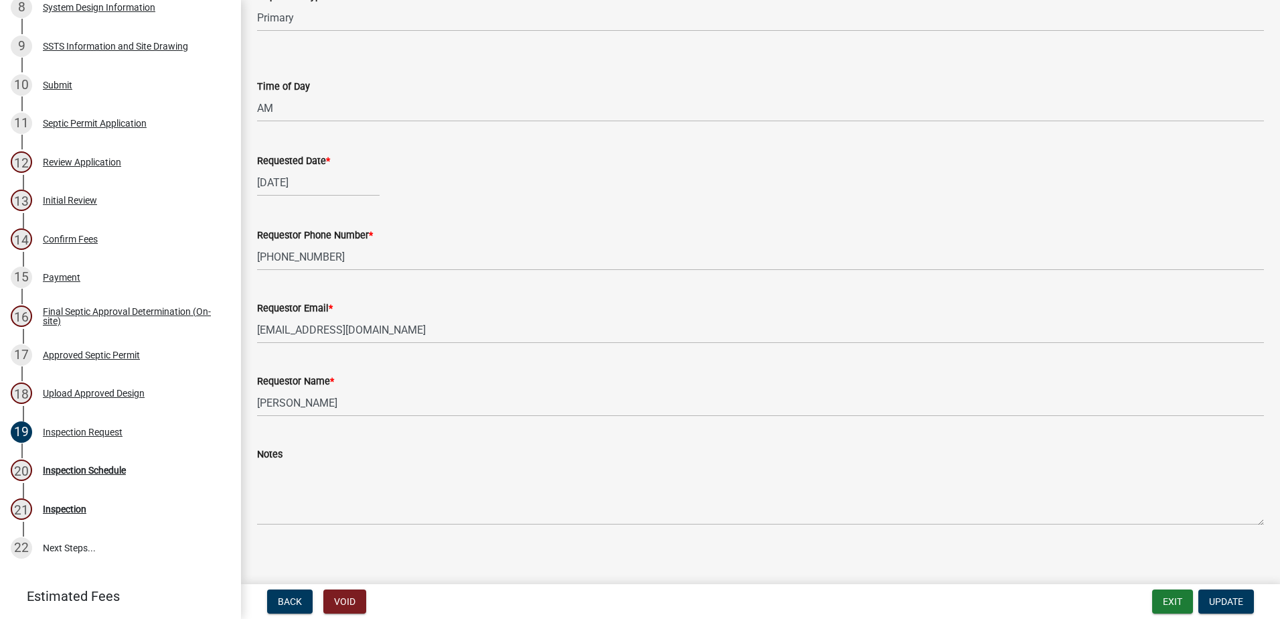
scroll to position [131, 0]
